Goal: Entertainment & Leisure: Consume media (video, audio)

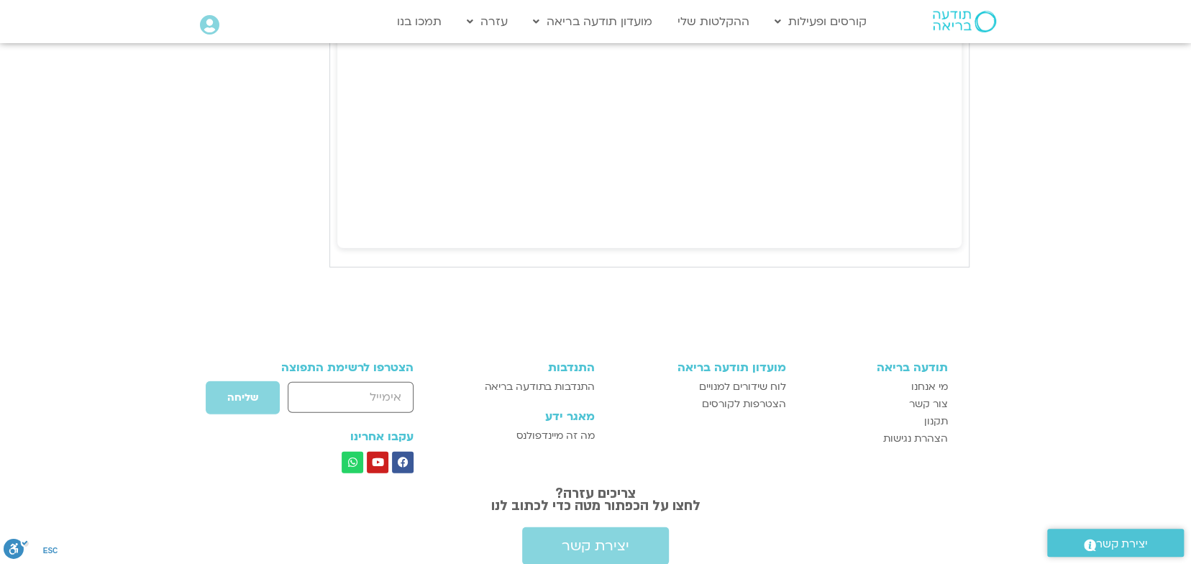
scroll to position [2230, 0]
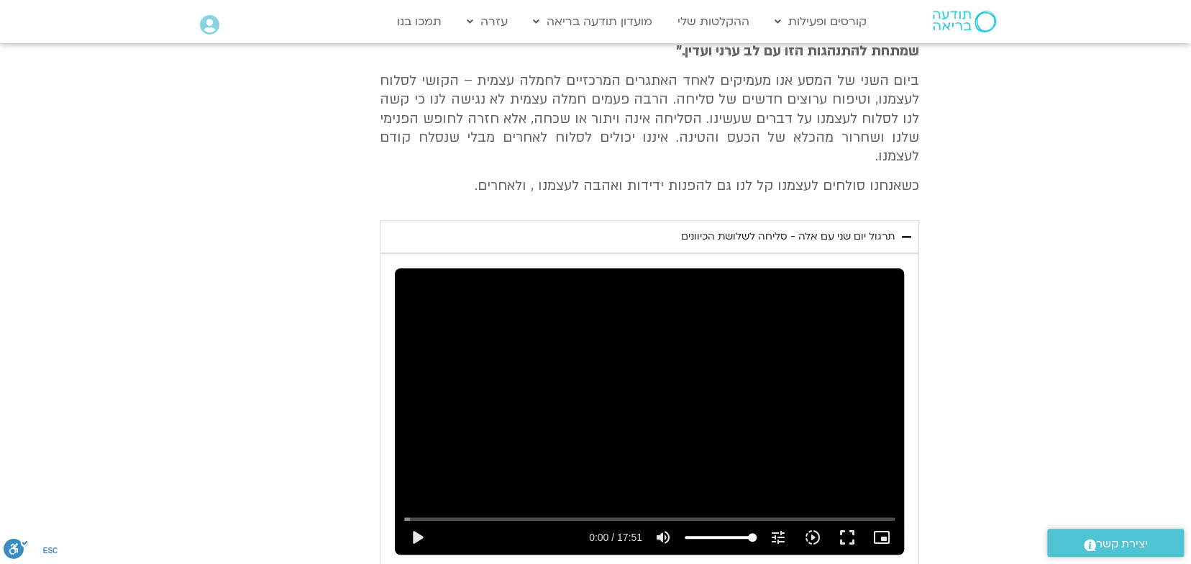
scroll to position [774, 0]
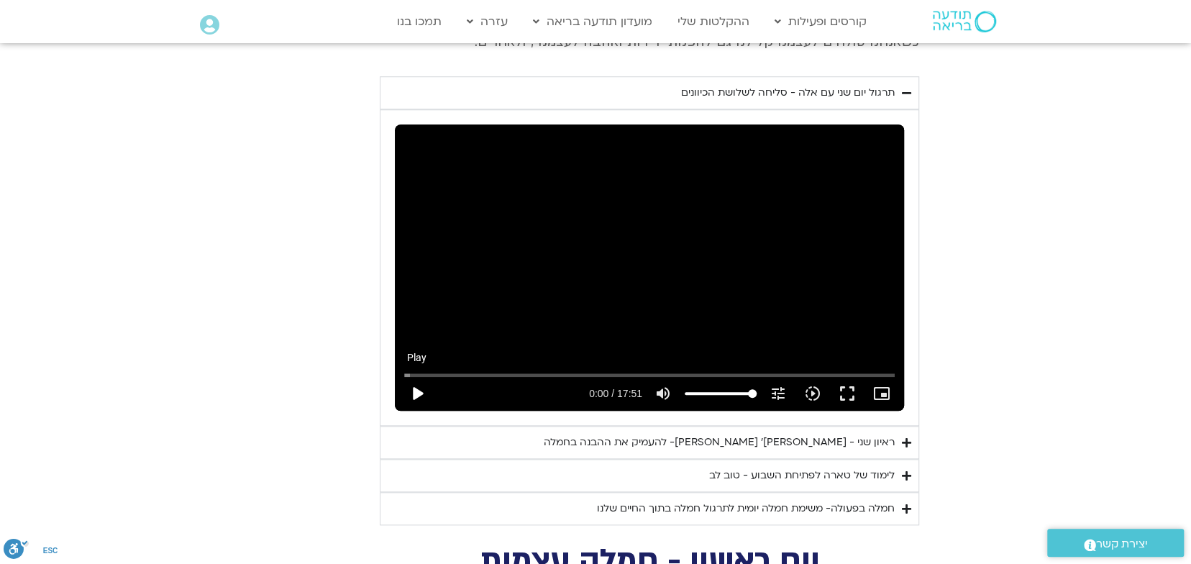
click at [415, 376] on button "play_arrow" at bounding box center [417, 393] width 35 height 35
click at [412, 376] on button "pause" at bounding box center [417, 393] width 35 height 35
click at [416, 376] on button "play_arrow" at bounding box center [417, 393] width 35 height 35
click at [419, 376] on button "pause" at bounding box center [417, 393] width 35 height 35
type input "107.362179"
